Goal: Transaction & Acquisition: Subscribe to service/newsletter

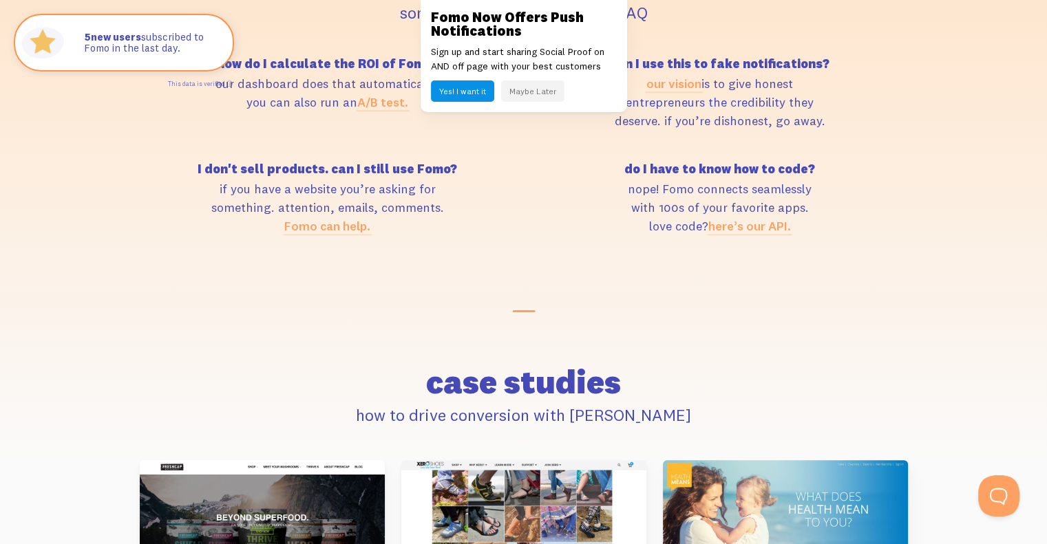
scroll to position [5580, 0]
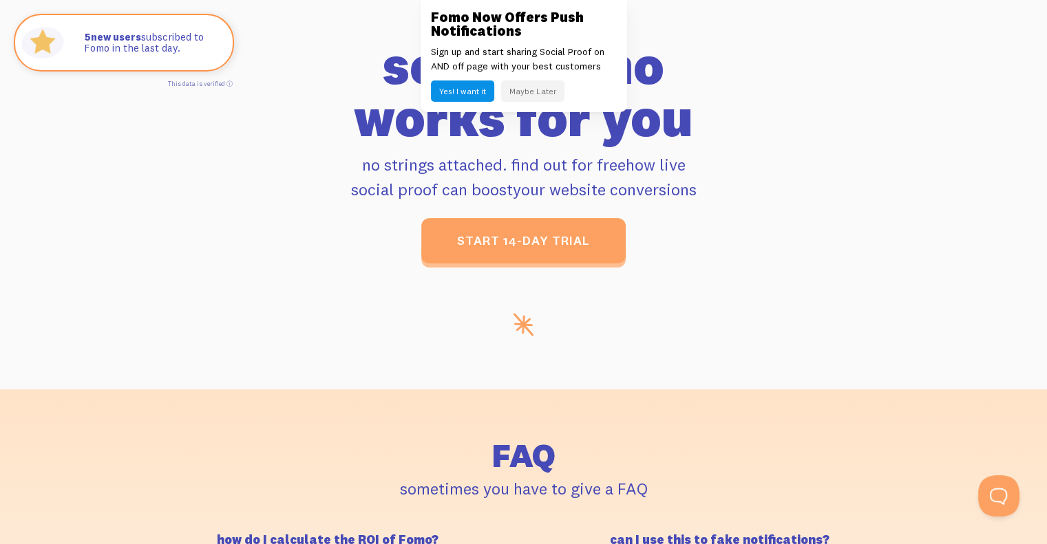
click at [553, 98] on button "Maybe Later" at bounding box center [532, 91] width 63 height 21
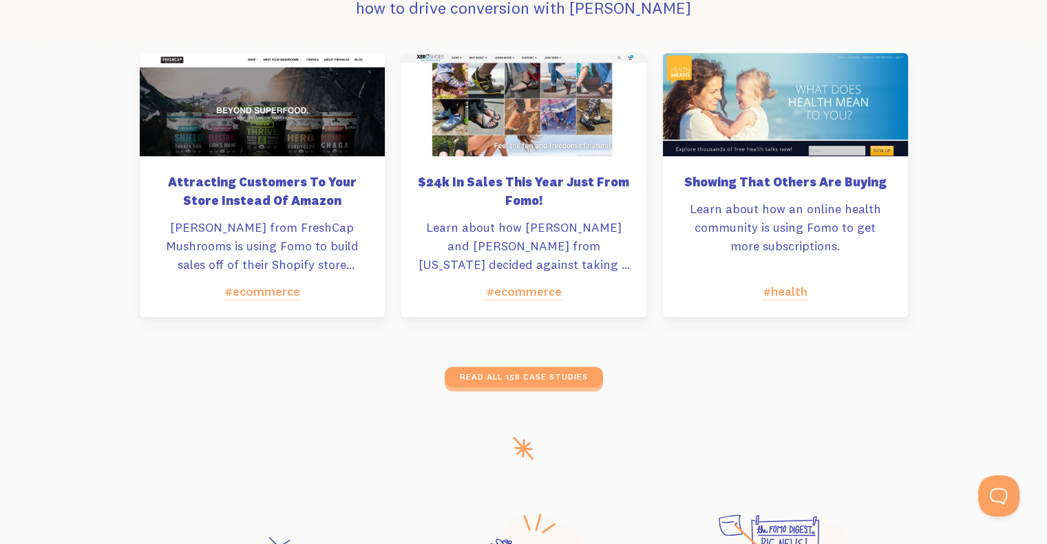
scroll to position [6472, 0]
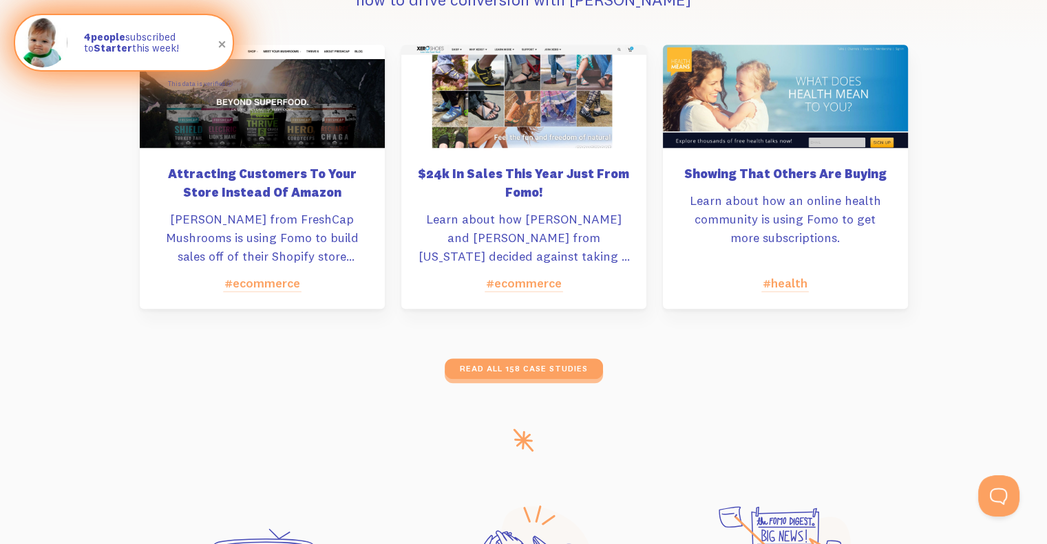
click at [146, 39] on p "4 people subscribed to Starter this week!" at bounding box center [151, 43] width 135 height 23
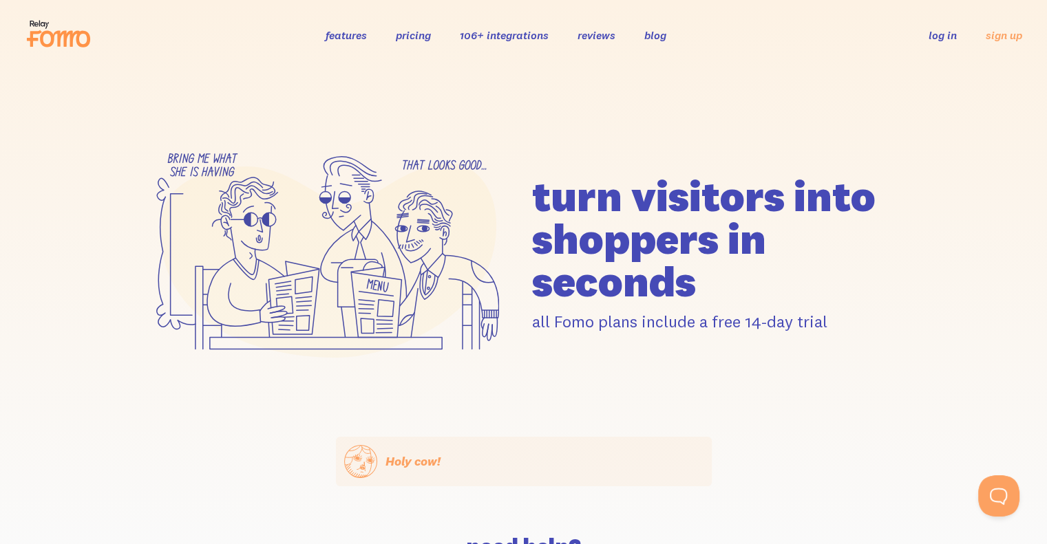
click at [417, 35] on link "pricing" at bounding box center [413, 35] width 35 height 14
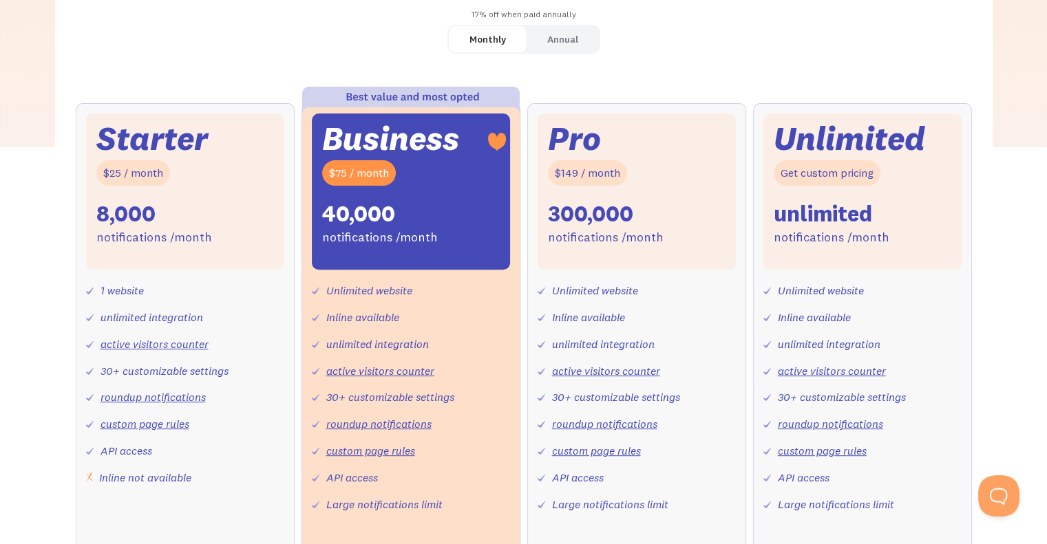
scroll to position [482, 0]
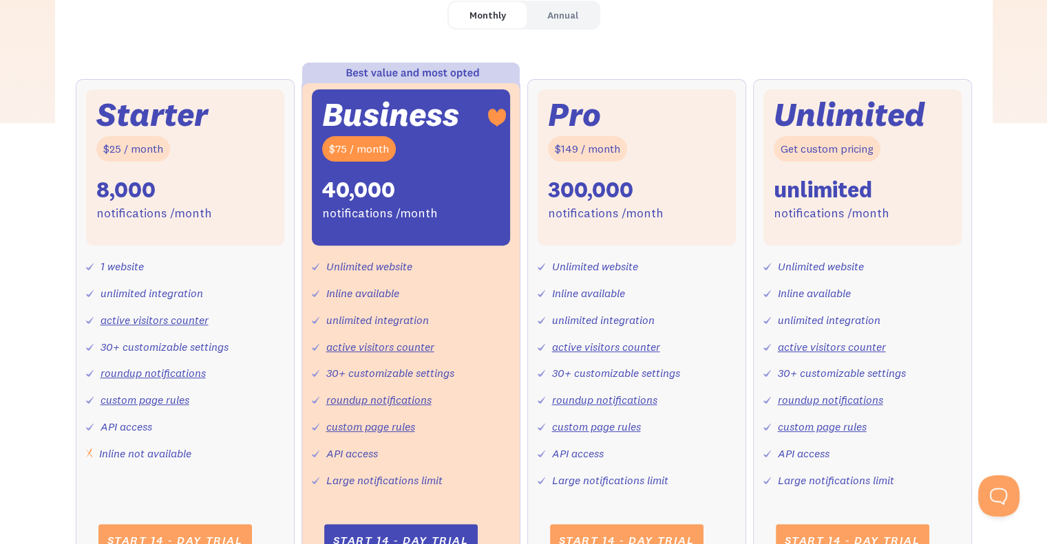
click at [154, 373] on link "roundup notifications" at bounding box center [152, 373] width 105 height 14
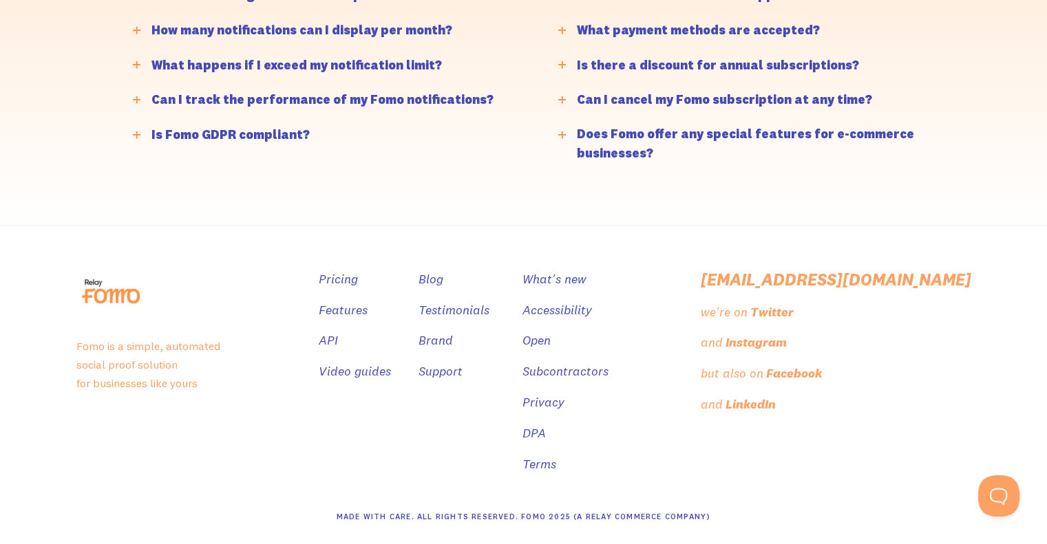
scroll to position [0, 0]
